Goal: Task Accomplishment & Management: Manage account settings

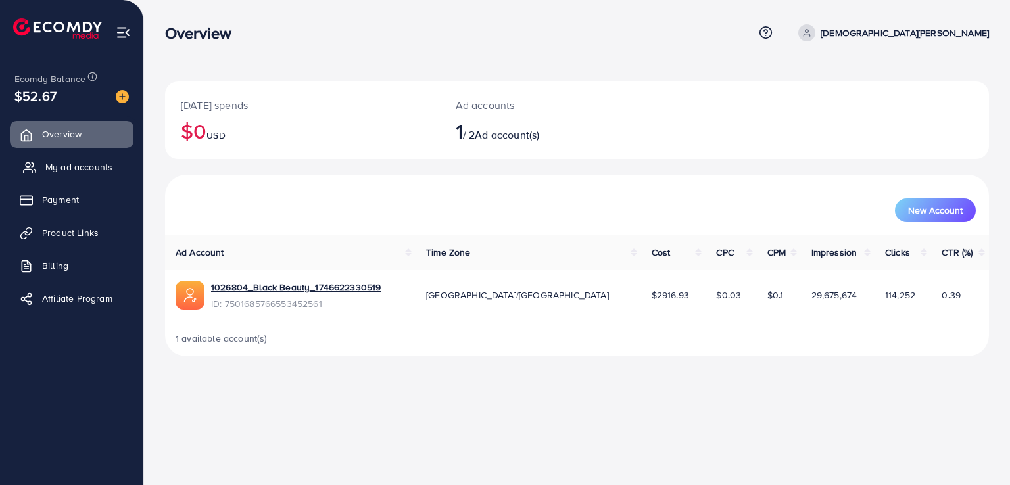
click at [103, 172] on span "My ad accounts" at bounding box center [78, 166] width 67 height 13
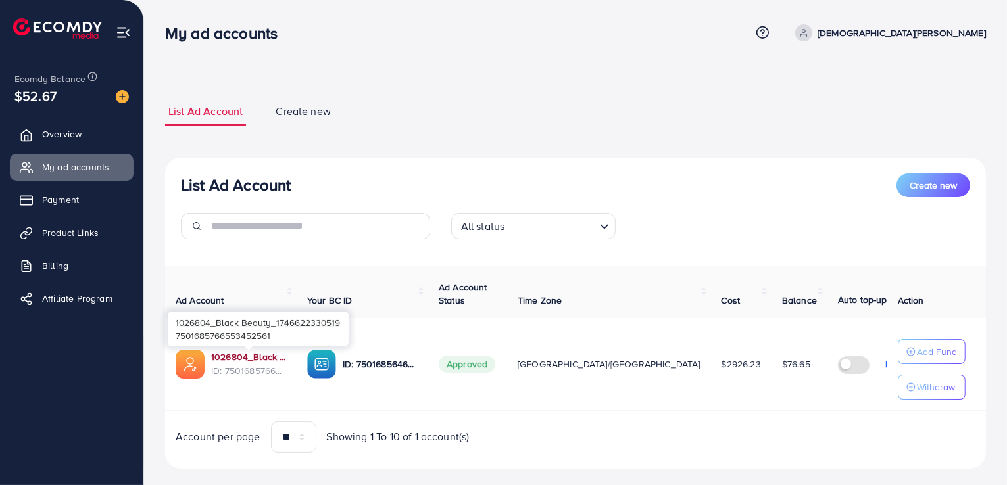
click at [255, 358] on link "1026804_Black Beauty_1746622330519" at bounding box center [248, 357] width 75 height 13
click at [360, 33] on div "My ad accounts" at bounding box center [457, 33] width 585 height 19
click at [524, 114] on ul "List Ad Account Create new" at bounding box center [575, 111] width 821 height 29
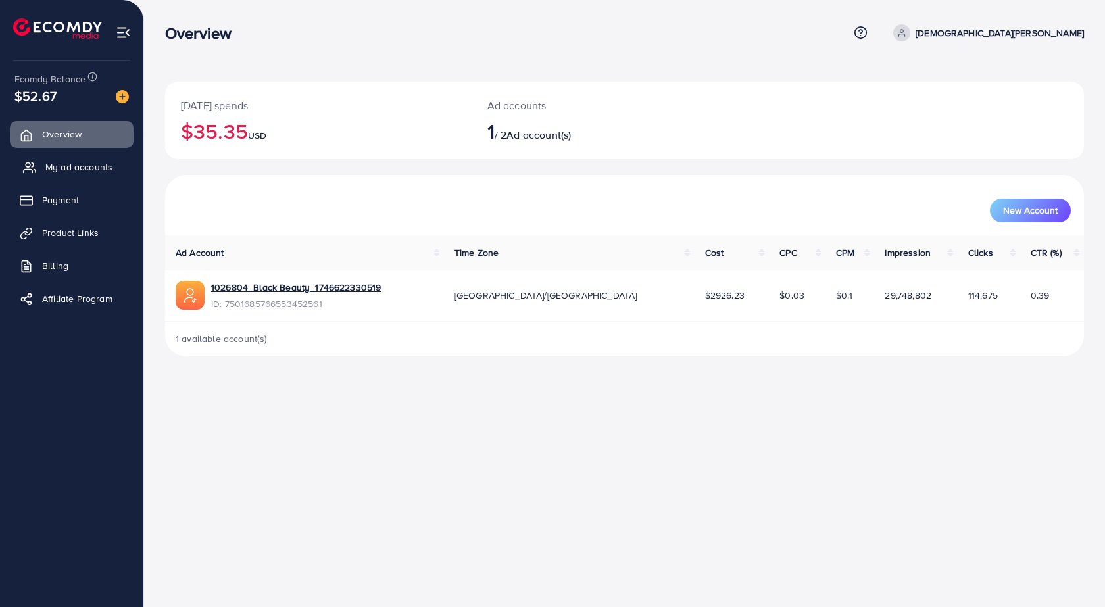
click at [92, 168] on span "My ad accounts" at bounding box center [78, 166] width 67 height 13
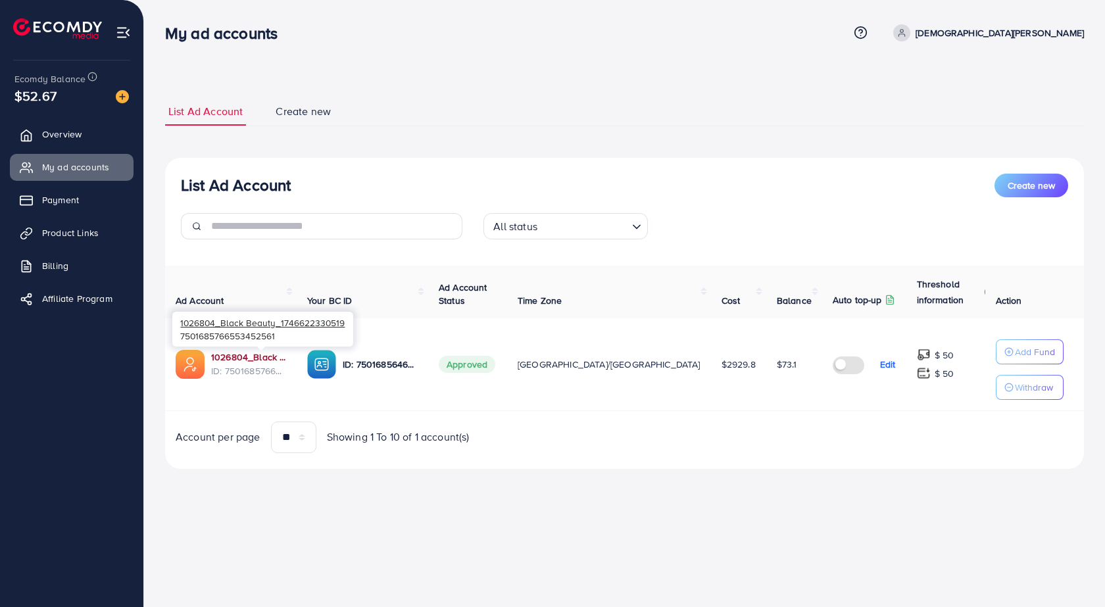
click at [262, 362] on link "1026804_Black Beauty_1746622330519" at bounding box center [248, 357] width 75 height 13
